Goal: Transaction & Acquisition: Purchase product/service

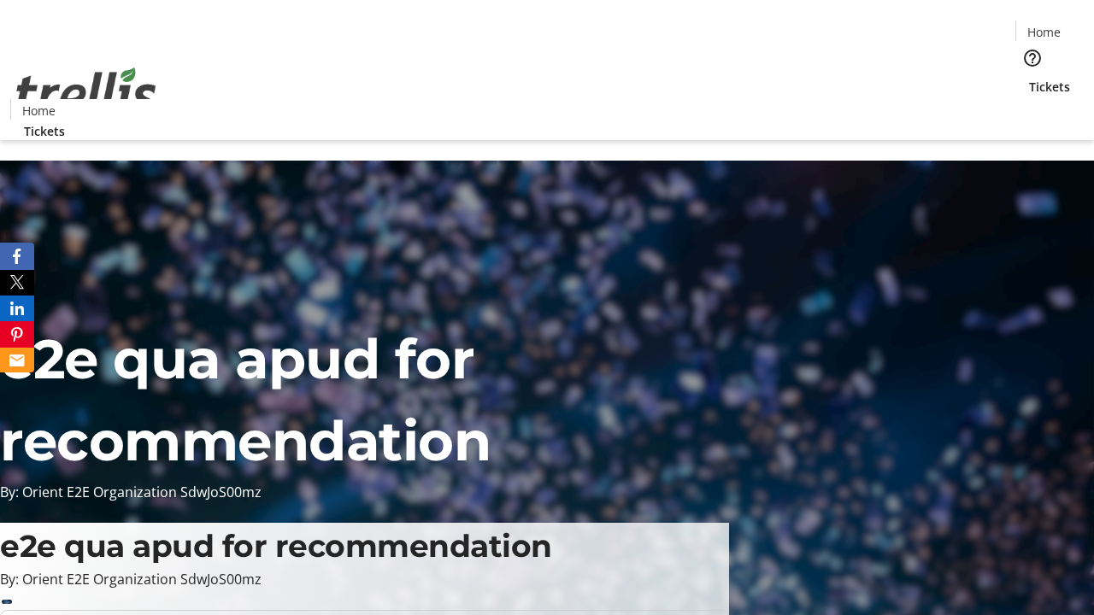
click at [1029, 78] on span "Tickets" at bounding box center [1049, 87] width 41 height 18
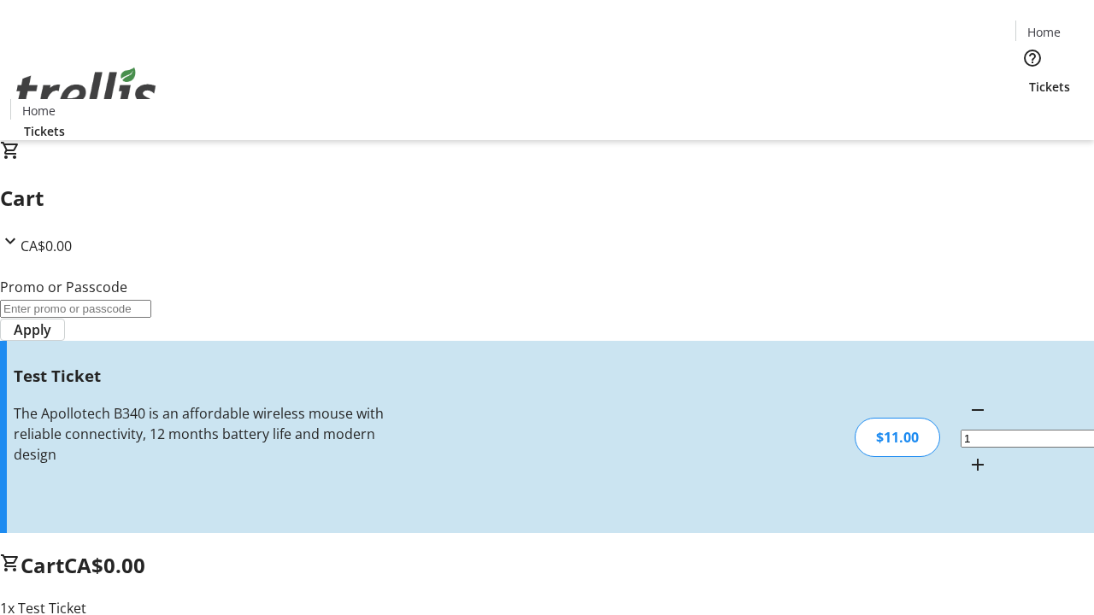
type input "UNLOCK"
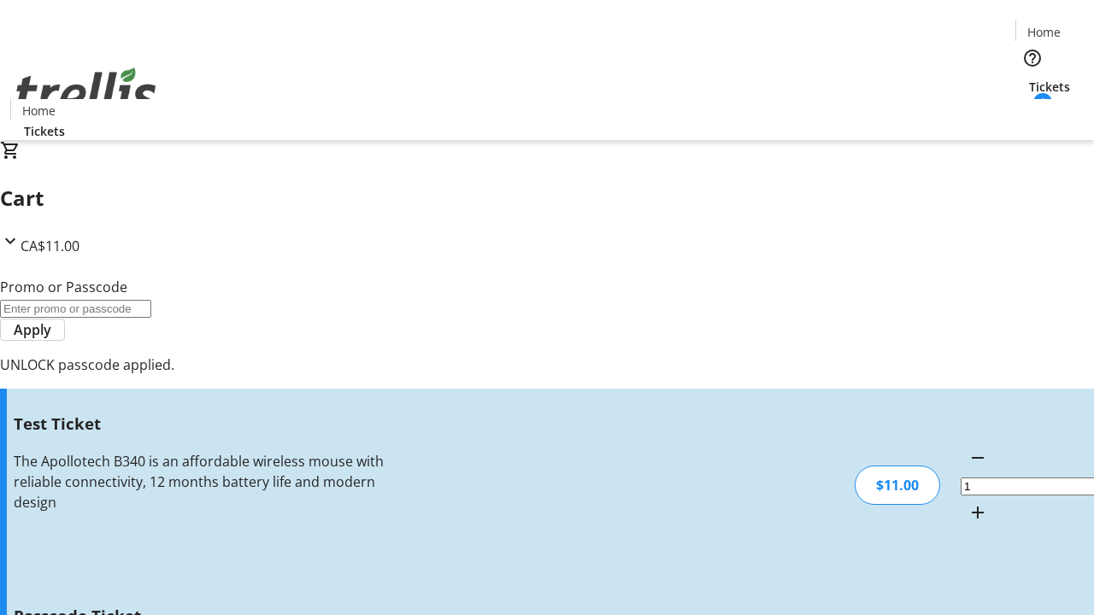
type input "5"
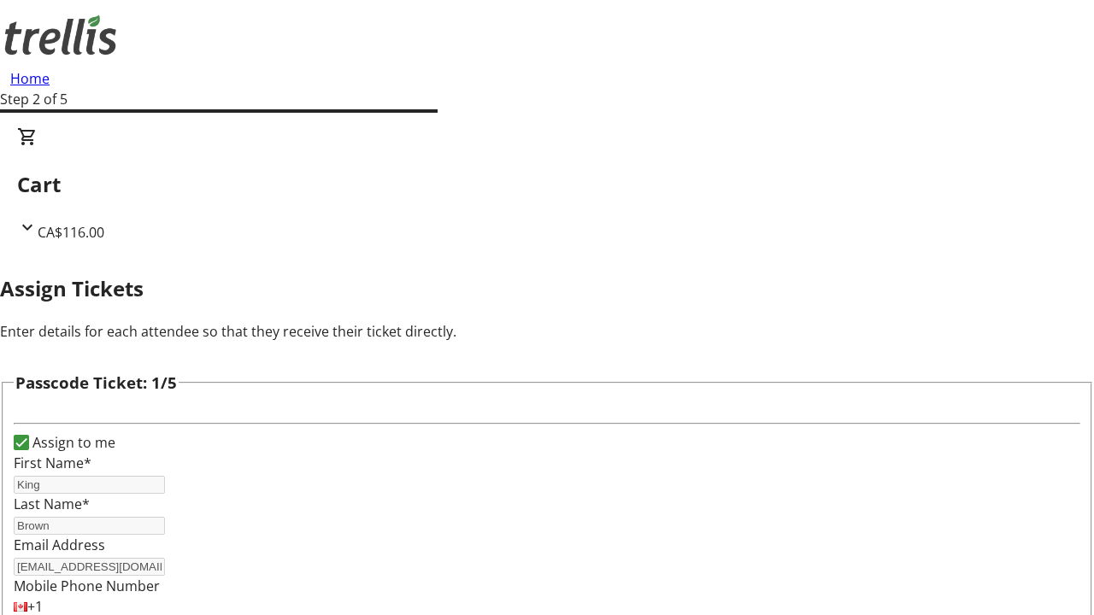
type input "[PERSON_NAME]"
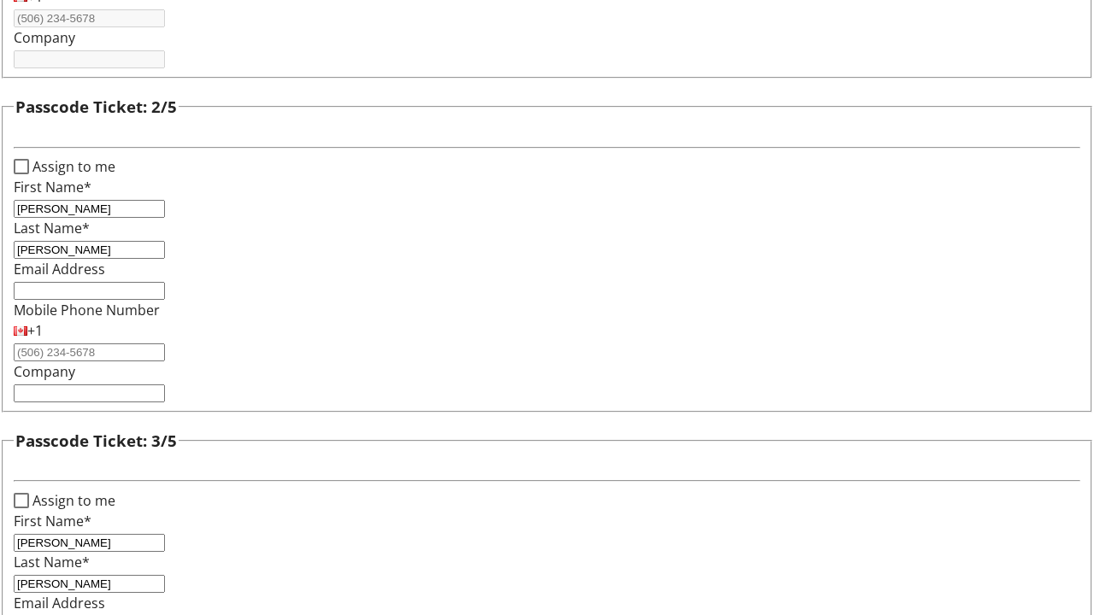
type input "[PERSON_NAME]"
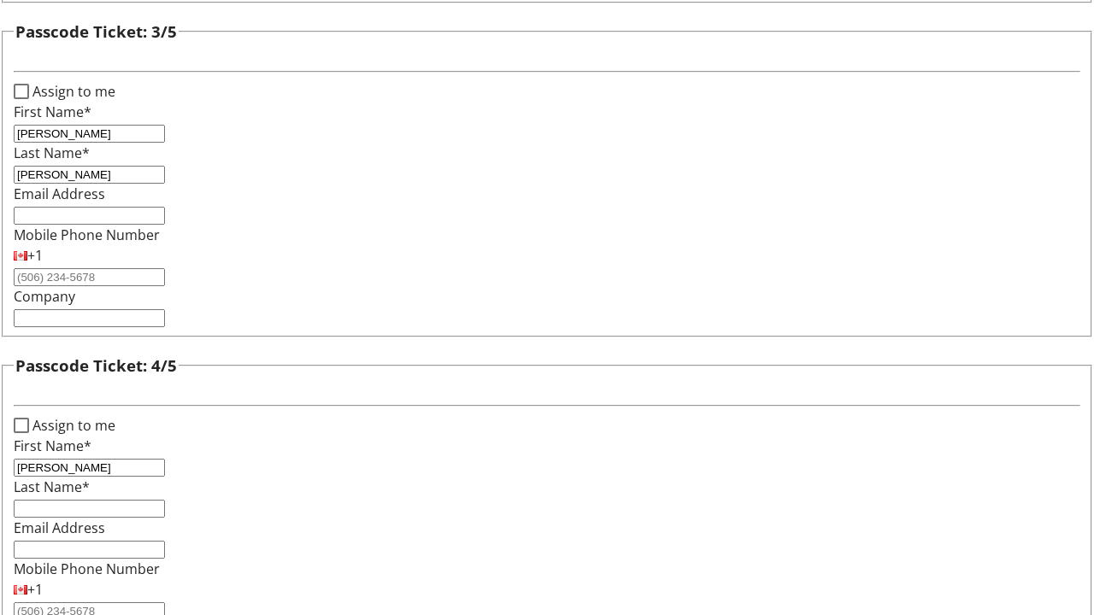
type input "[PERSON_NAME]"
checkbox input "true"
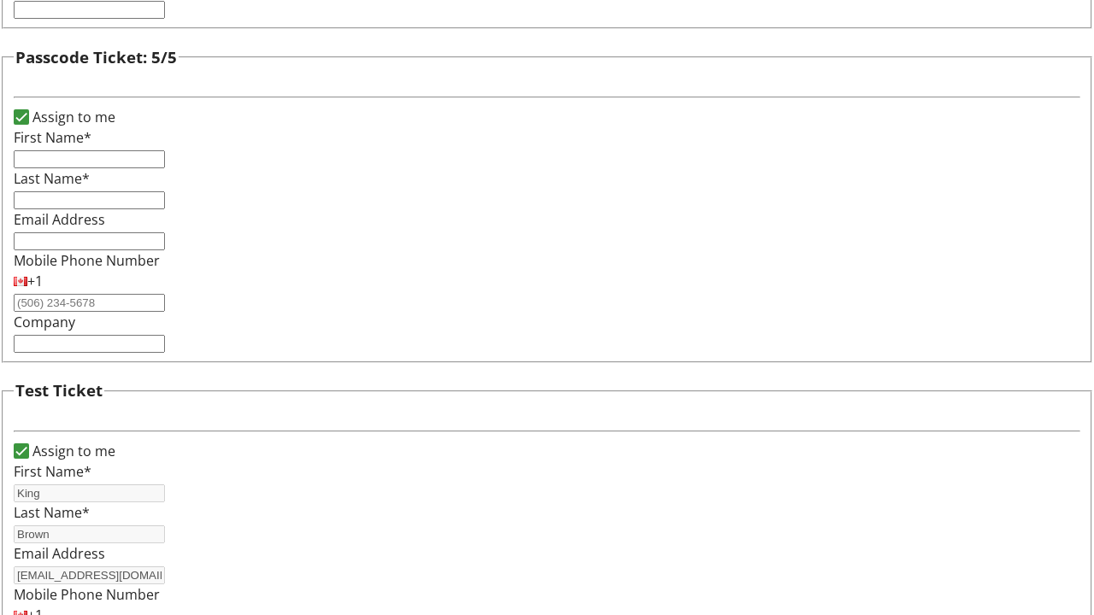
type input "King"
type input "Brown"
type input "[EMAIL_ADDRESS][DOMAIN_NAME]"
